Goal: Find specific page/section: Find specific page/section

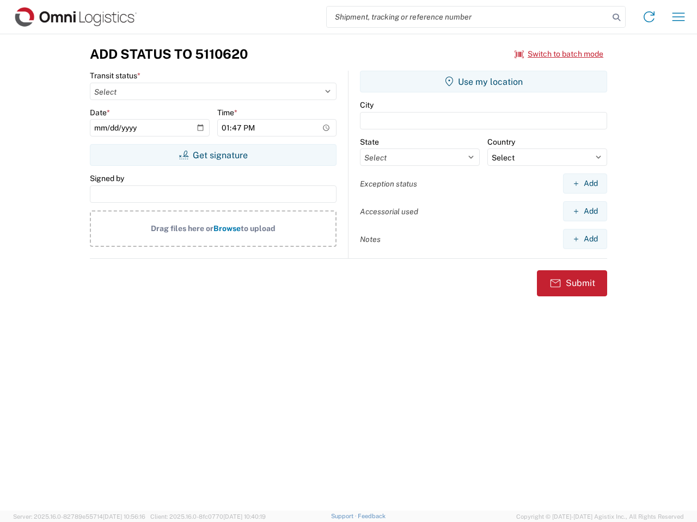
click at [468, 17] on input "search" at bounding box center [468, 17] width 282 height 21
click at [616, 17] on icon at bounding box center [615, 17] width 15 height 15
click at [649, 17] on icon at bounding box center [648, 16] width 17 height 17
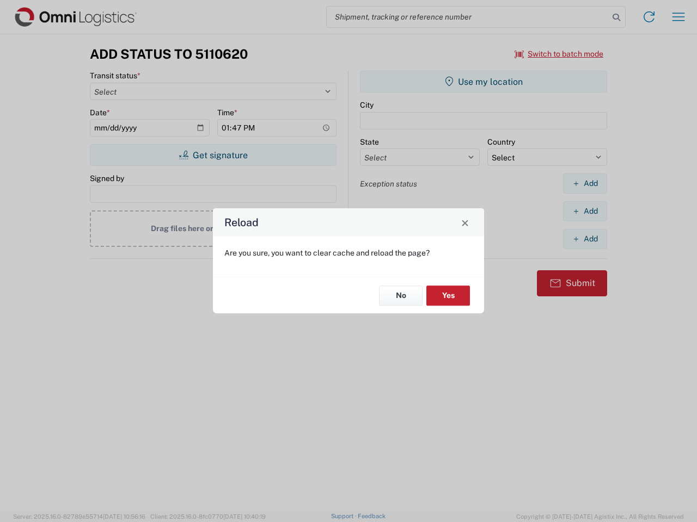
click at [678, 17] on div "Reload Are you sure, you want to clear cache and reload the page? No Yes" at bounding box center [348, 261] width 697 height 522
click at [559, 54] on div "Reload Are you sure, you want to clear cache and reload the page? No Yes" at bounding box center [348, 261] width 697 height 522
click at [213, 155] on div "Reload Are you sure, you want to clear cache and reload the page? No Yes" at bounding box center [348, 261] width 697 height 522
click at [483, 82] on div "Reload Are you sure, you want to clear cache and reload the page? No Yes" at bounding box center [348, 261] width 697 height 522
click at [585, 183] on div "Reload Are you sure, you want to clear cache and reload the page? No Yes" at bounding box center [348, 261] width 697 height 522
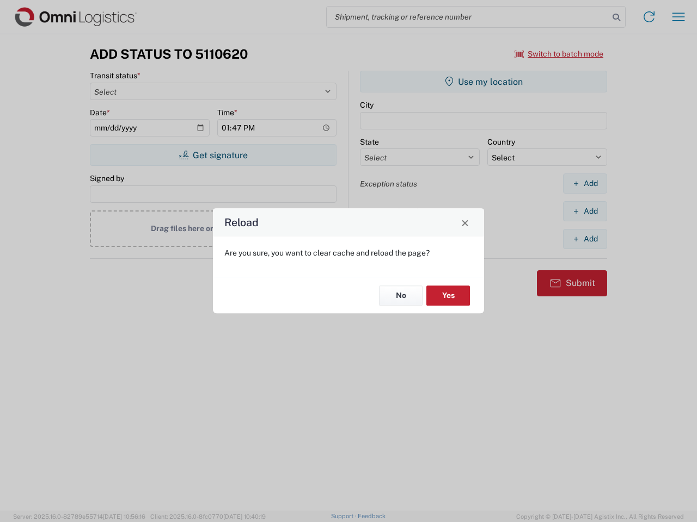
click at [585, 211] on div "Reload Are you sure, you want to clear cache and reload the page? No Yes" at bounding box center [348, 261] width 697 height 522
click at [585, 239] on div "Reload Are you sure, you want to clear cache and reload the page? No Yes" at bounding box center [348, 261] width 697 height 522
